Goal: Communication & Community: Answer question/provide support

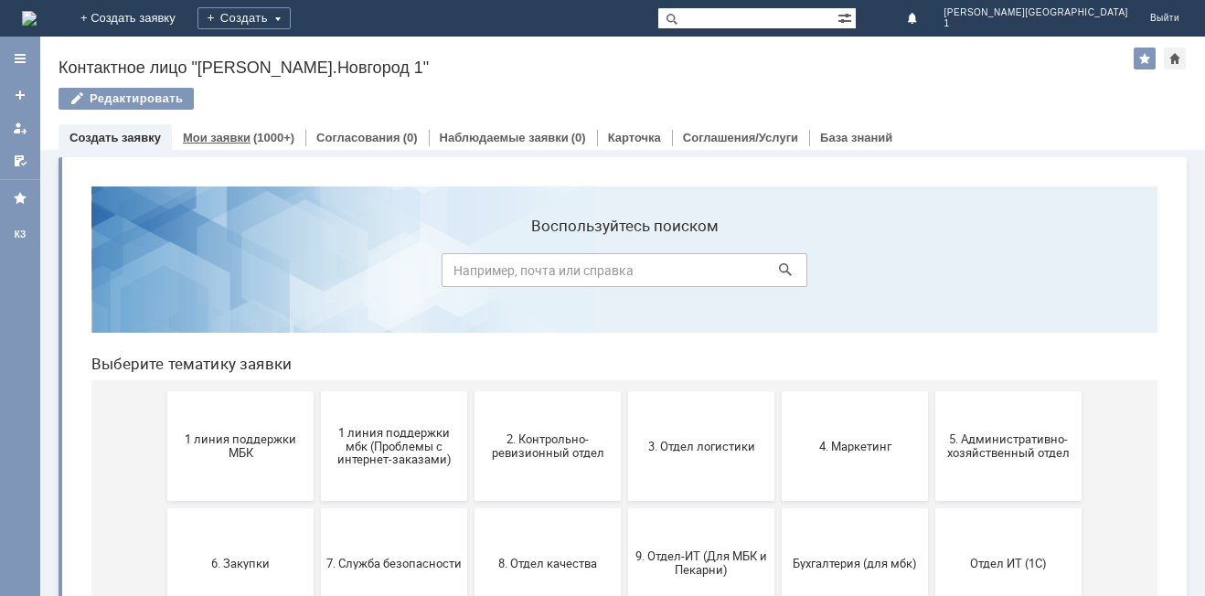
click at [241, 136] on link "Мои заявки" at bounding box center [217, 138] width 68 height 14
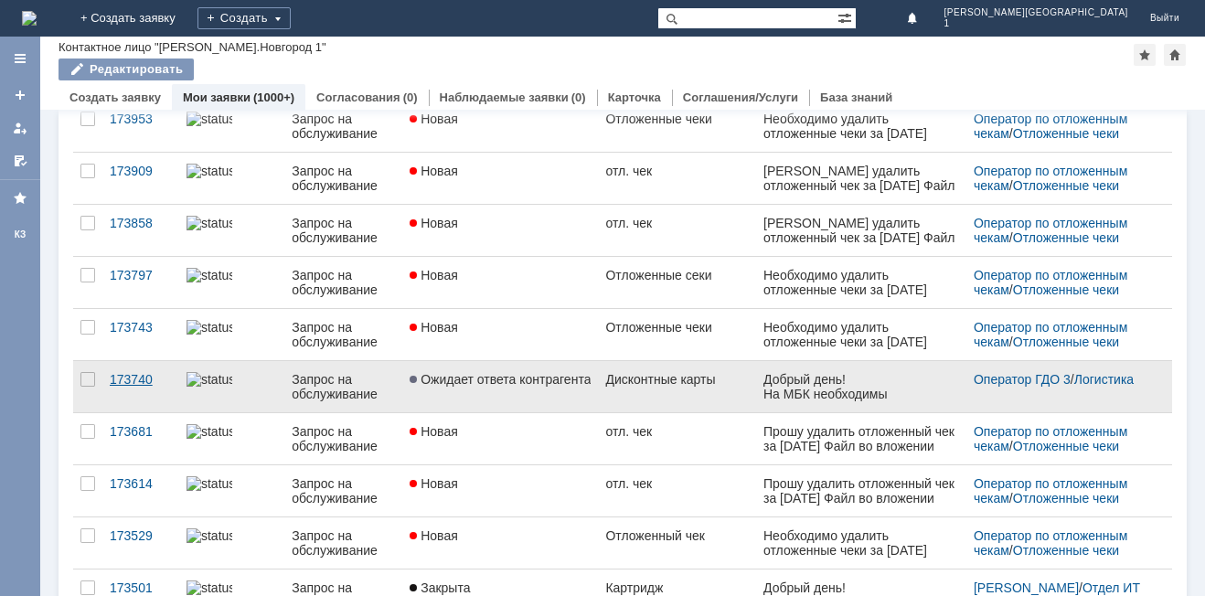
click at [145, 376] on div "173740" at bounding box center [141, 379] width 62 height 15
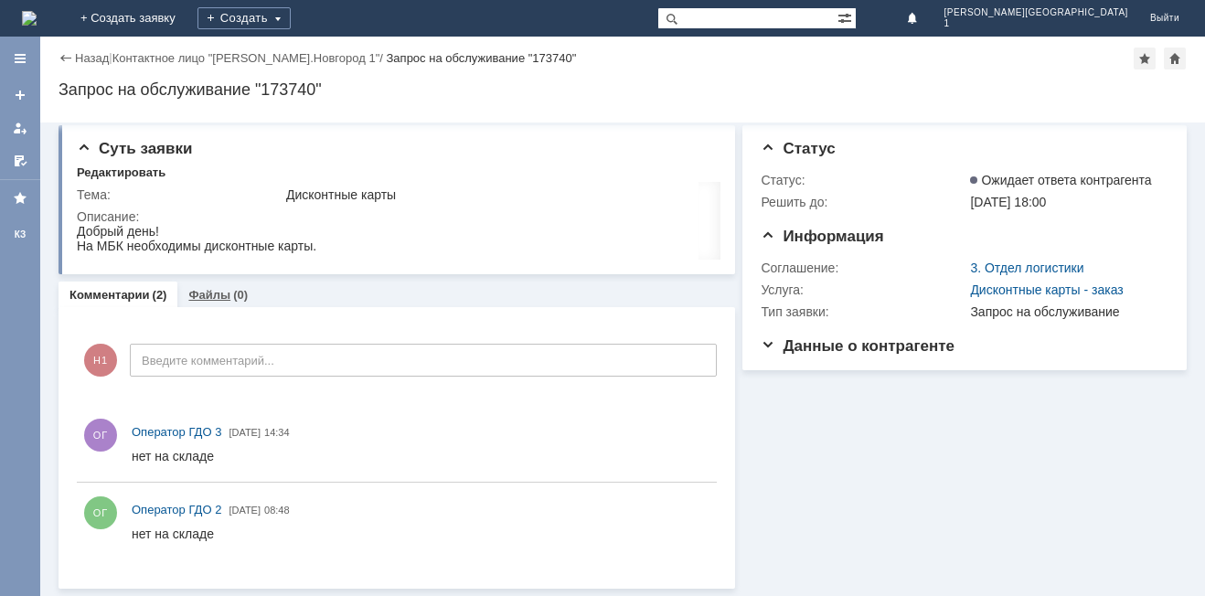
click at [225, 297] on link "Файлы" at bounding box center [209, 295] width 42 height 14
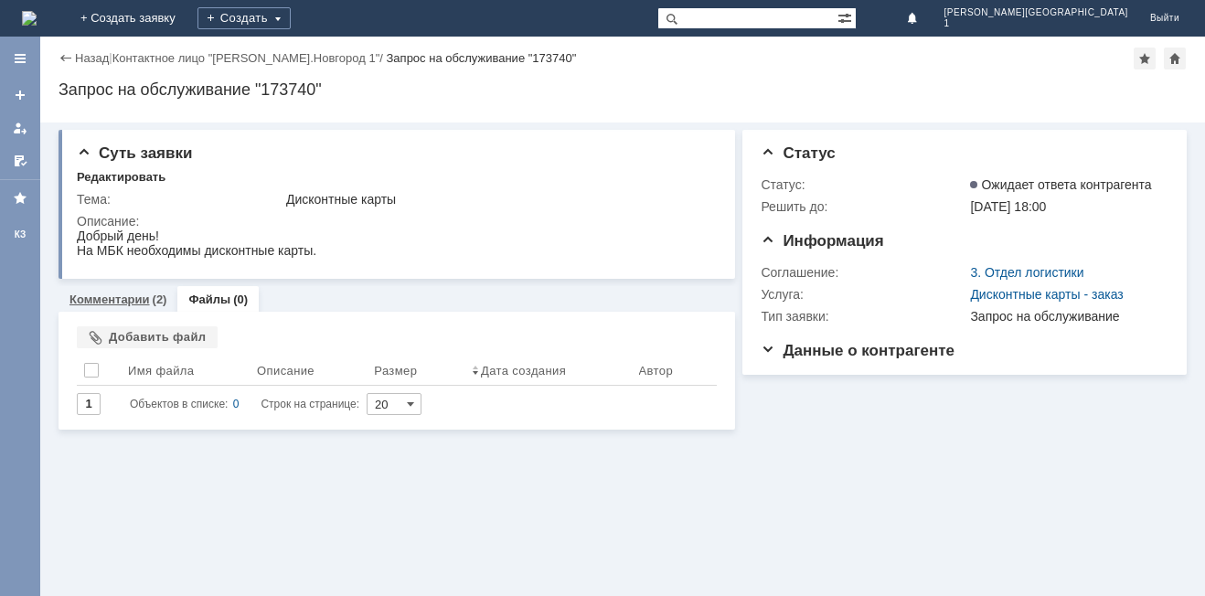
click at [129, 299] on link "Комментарии" at bounding box center [110, 300] width 80 height 14
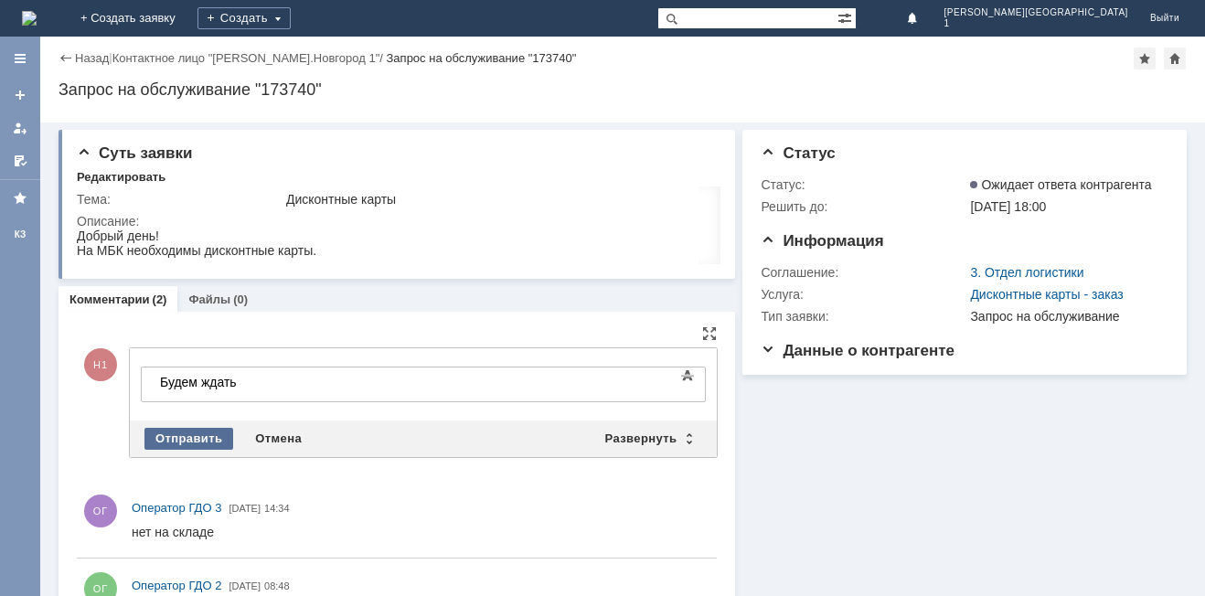
click at [195, 435] on div "Отправить" at bounding box center [189, 439] width 89 height 22
